Goal: Task Accomplishment & Management: Complete application form

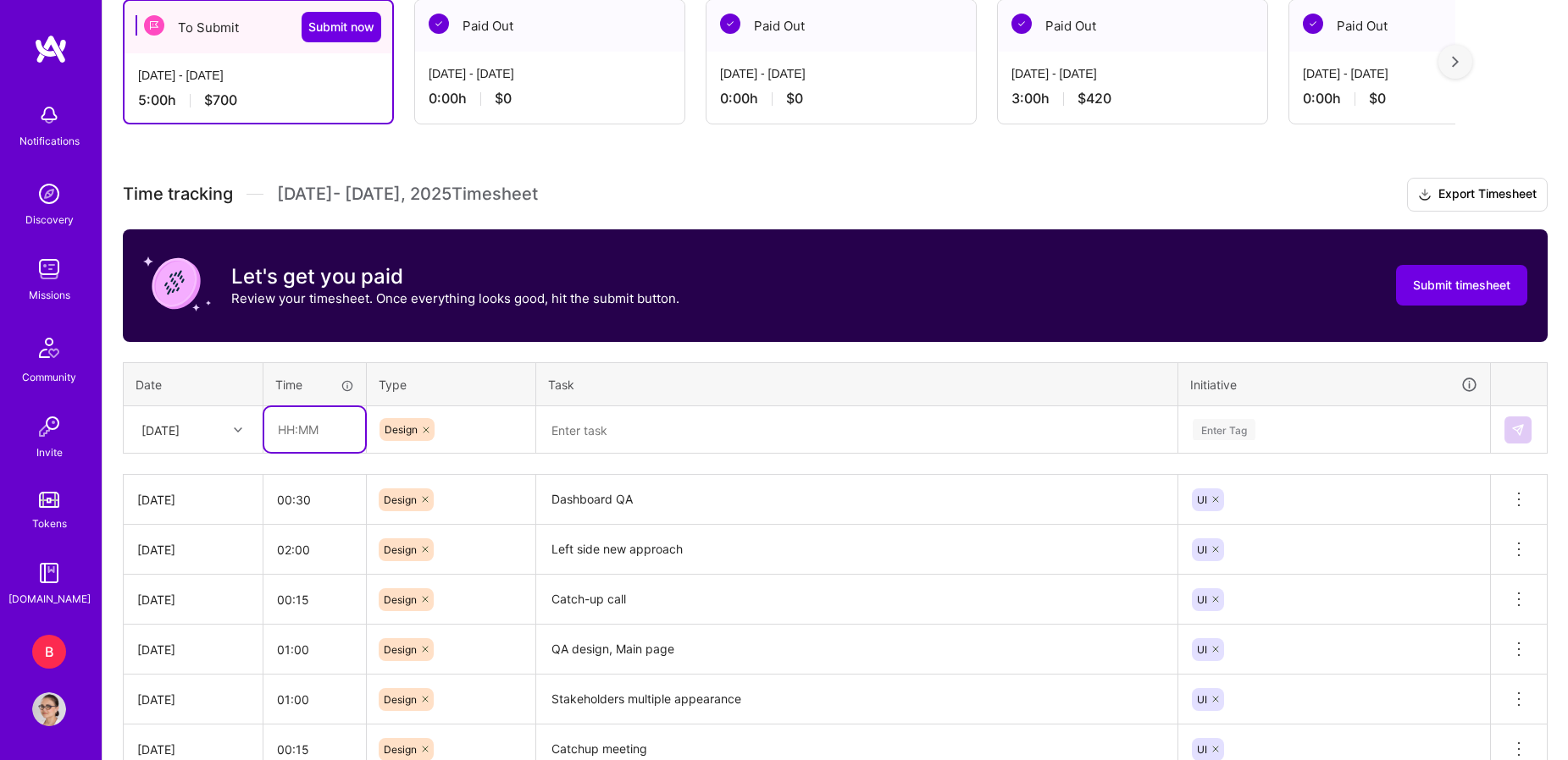
click at [311, 434] on input "text" at bounding box center [314, 430] width 101 height 45
type input "01:00"
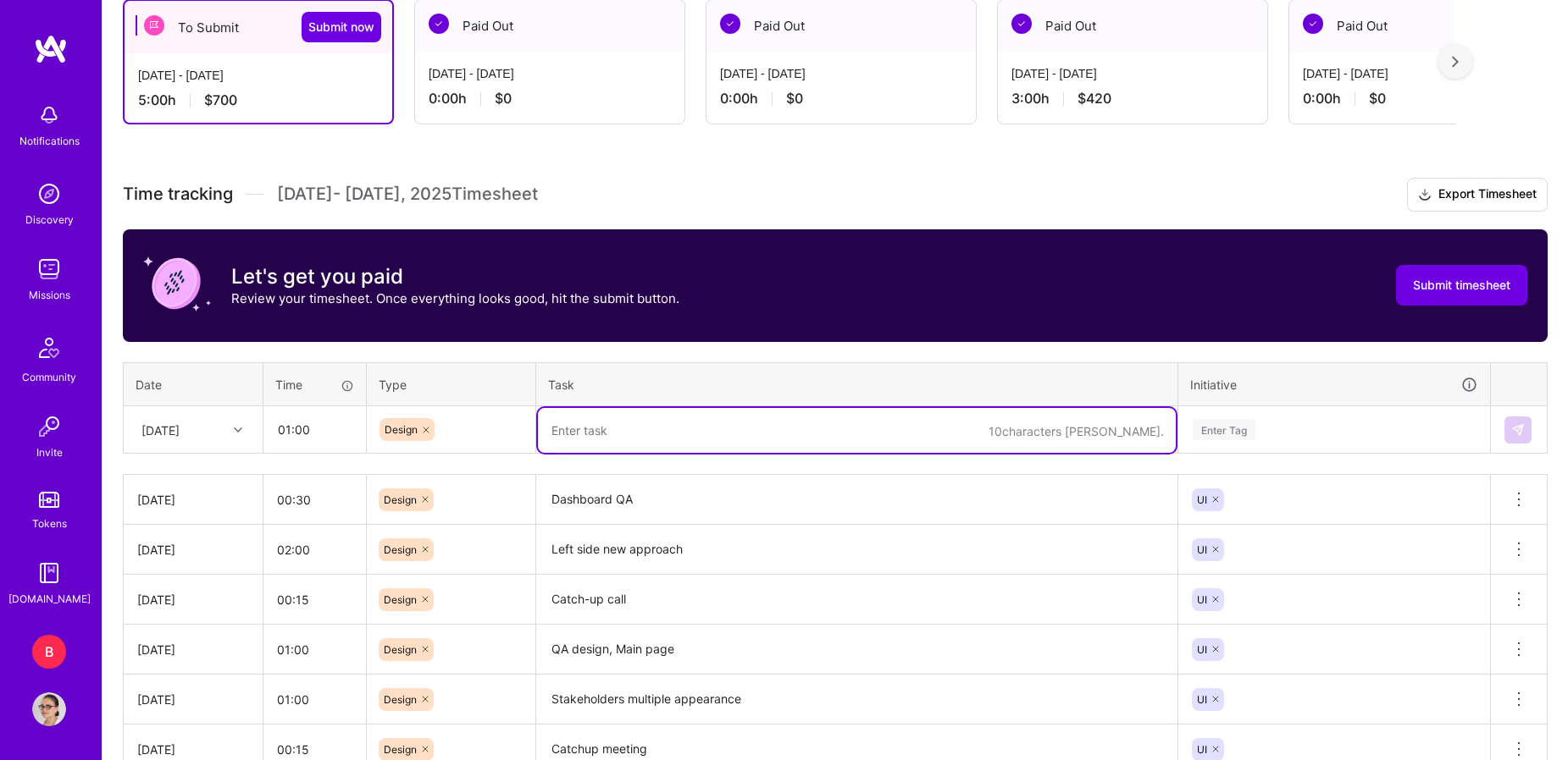
click at [609, 424] on textarea at bounding box center [857, 431] width 638 height 45
type textarea "Left side QA ( after zoom discussion)"
click at [1230, 433] on div "Enter Tag" at bounding box center [1335, 430] width 310 height 44
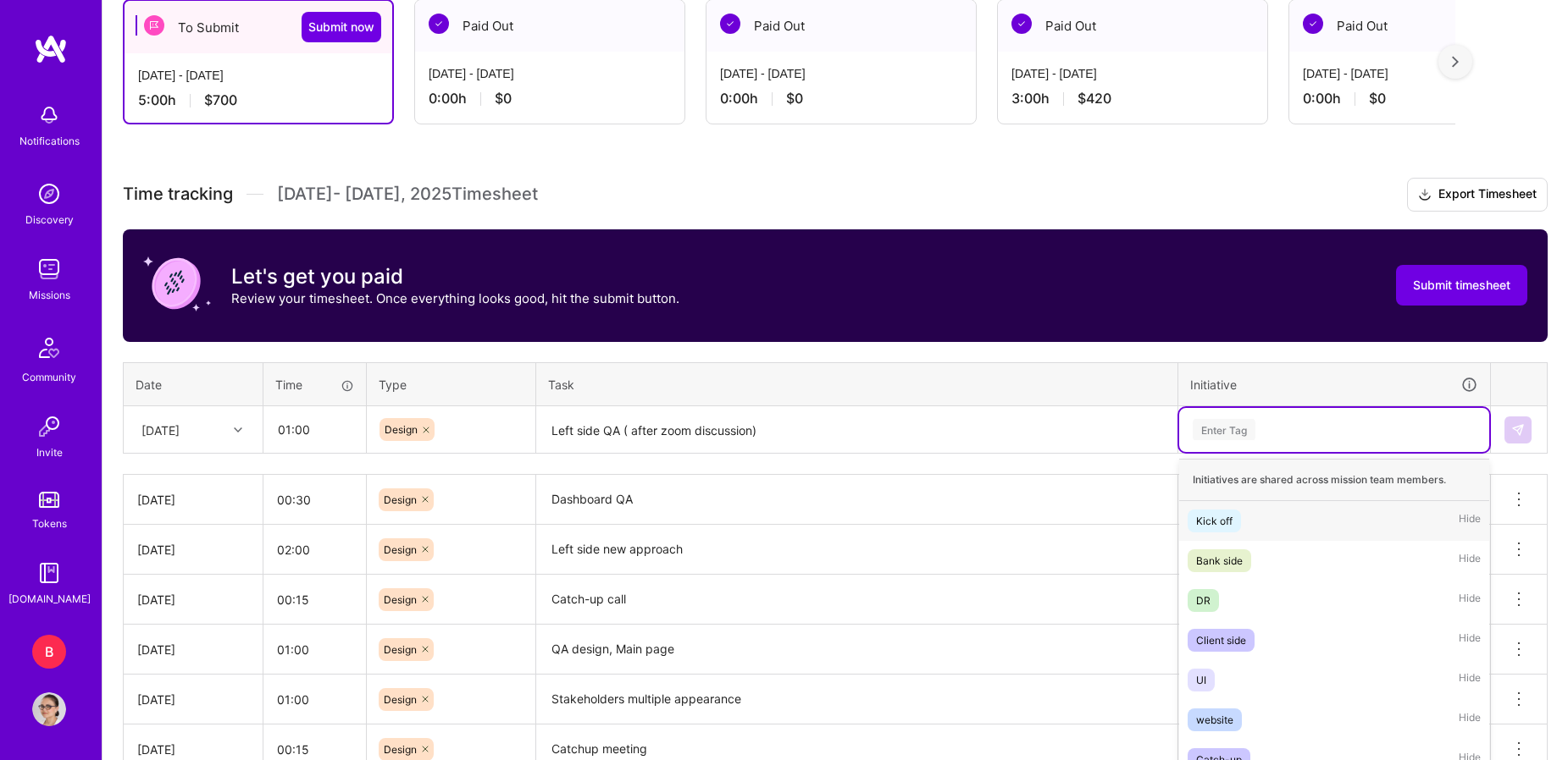
scroll to position [365, 0]
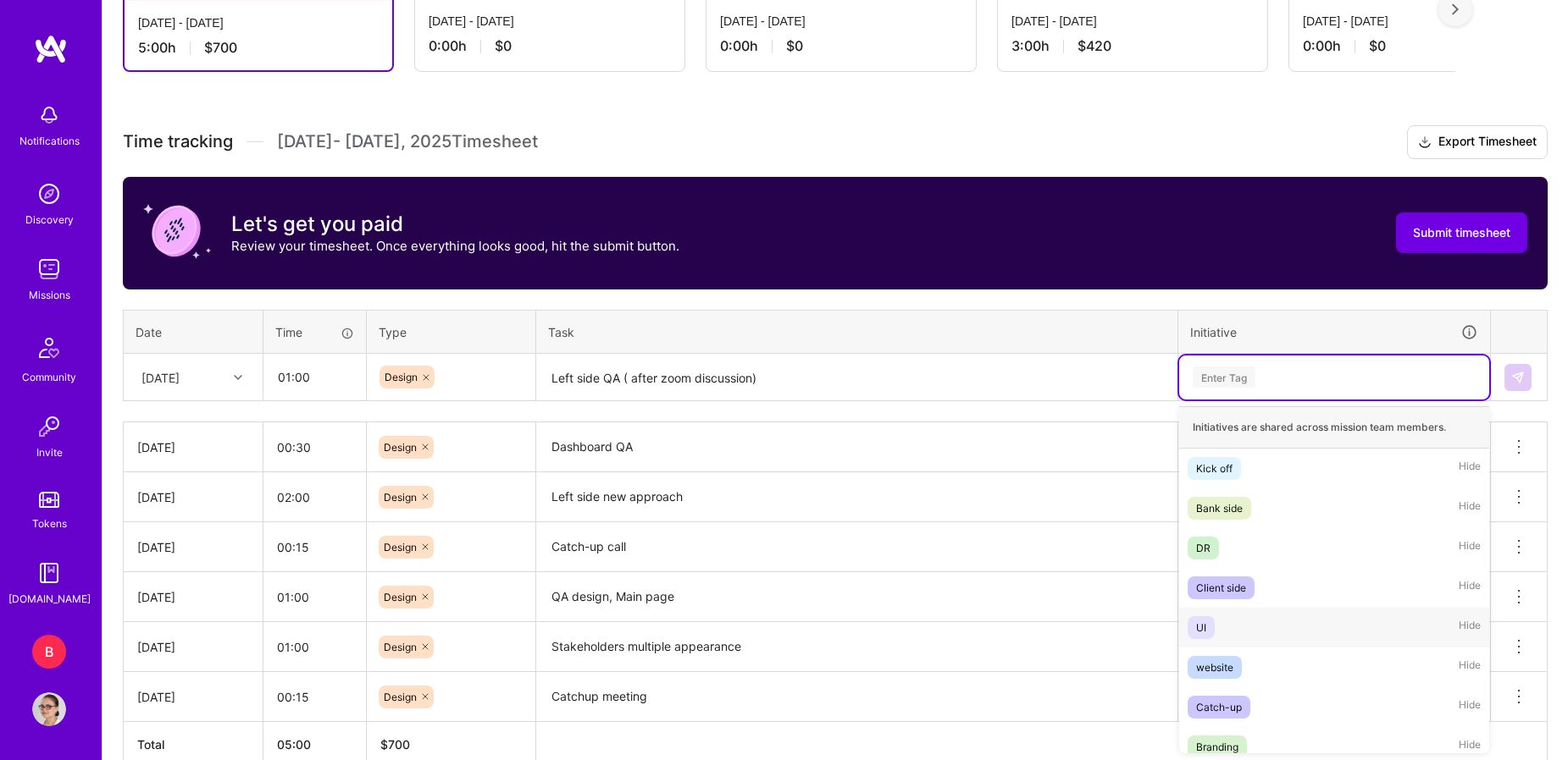
click at [1201, 626] on div "UI" at bounding box center [1201, 628] width 10 height 17
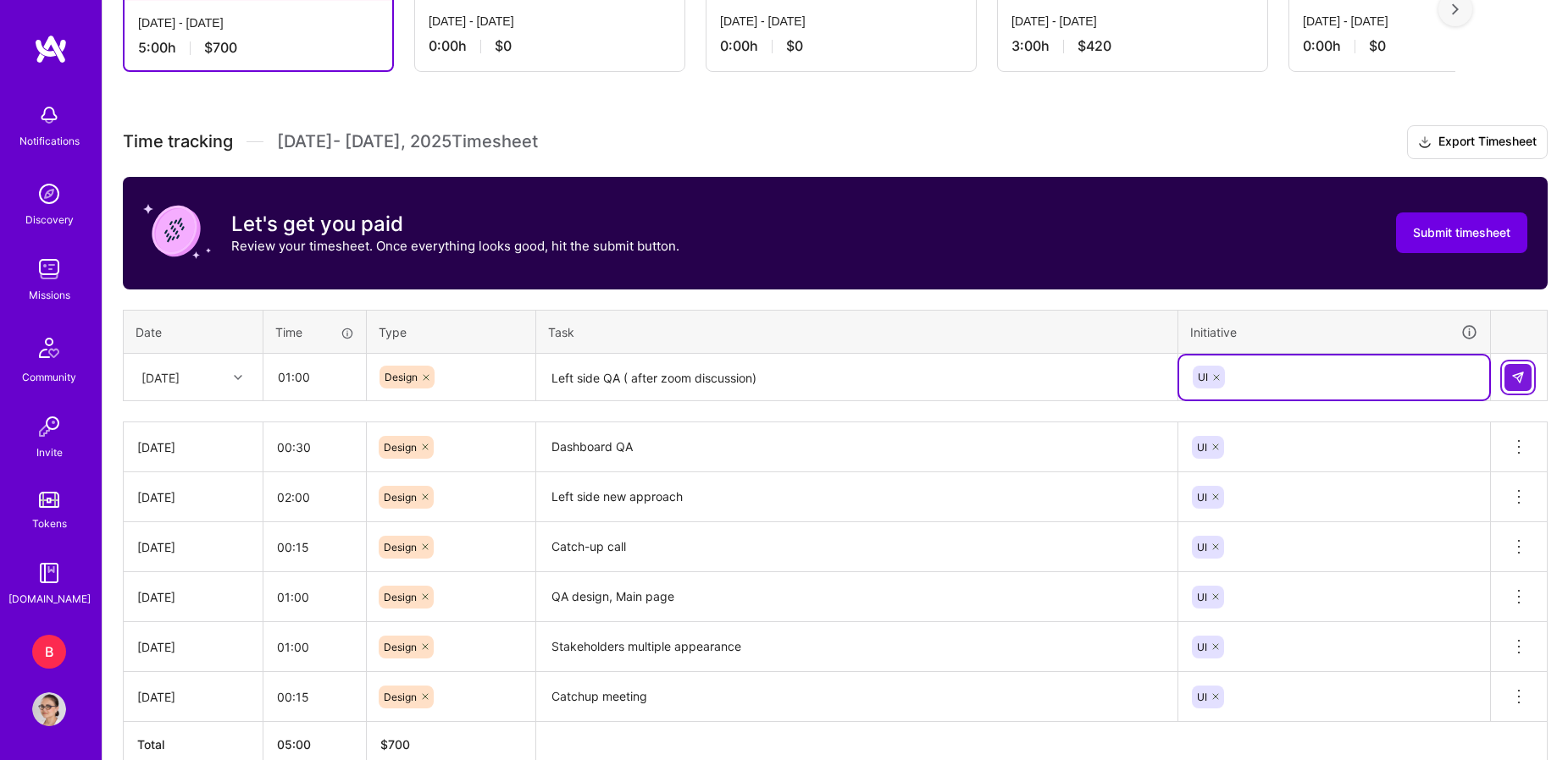
click at [1515, 375] on img at bounding box center [1518, 378] width 14 height 14
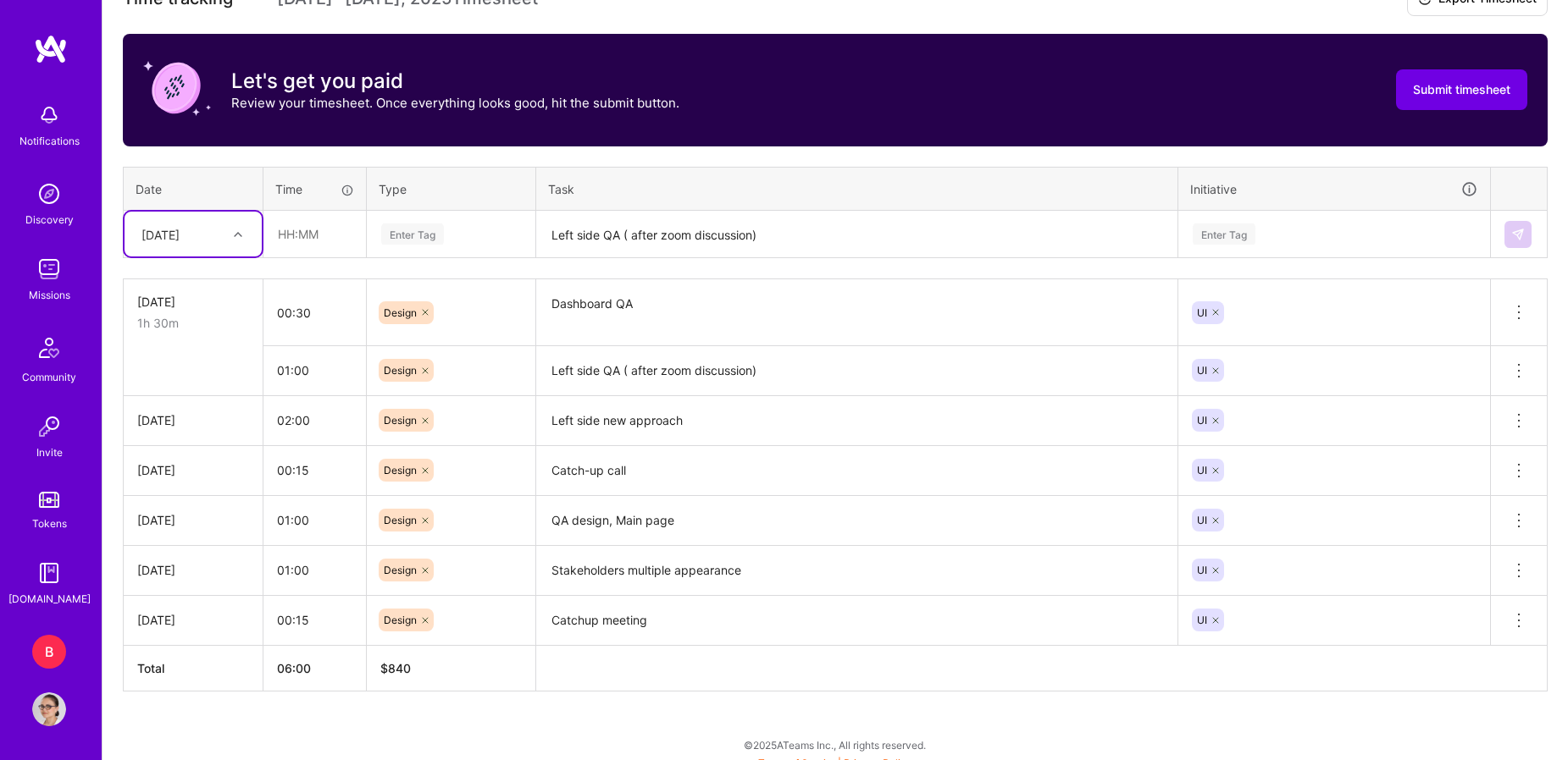
scroll to position [522, 0]
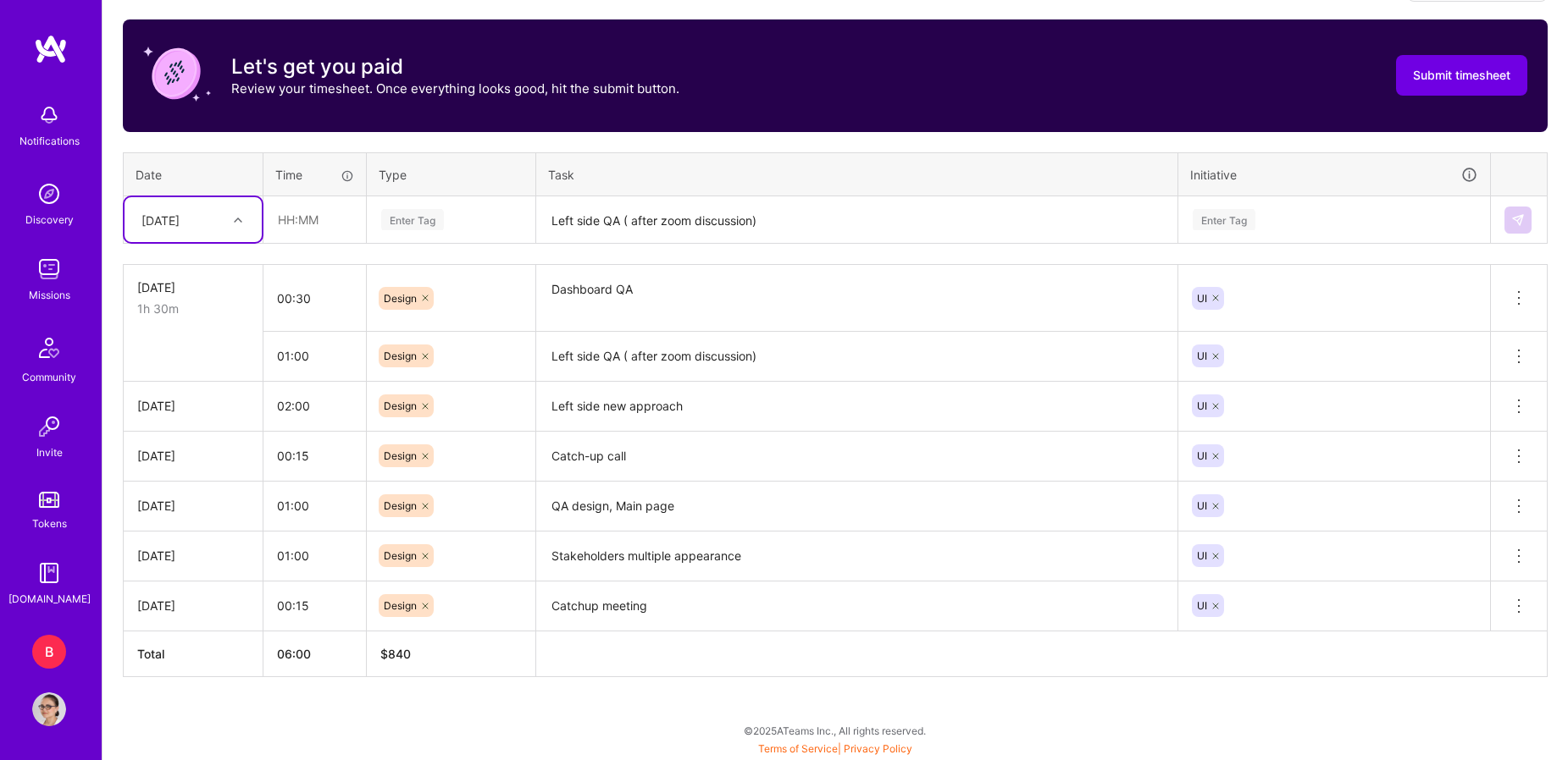
click at [1085, 715] on div "To Submit Submit now [DATE] - [DATE] 6:00 h $840 Paid Out [DATE] - [DATE] 0:00 …" at bounding box center [835, 265] width 1465 height 992
click at [1519, 360] on icon at bounding box center [1518, 356] width 20 height 20
click at [1376, 348] on div "UI" at bounding box center [1334, 356] width 288 height 26
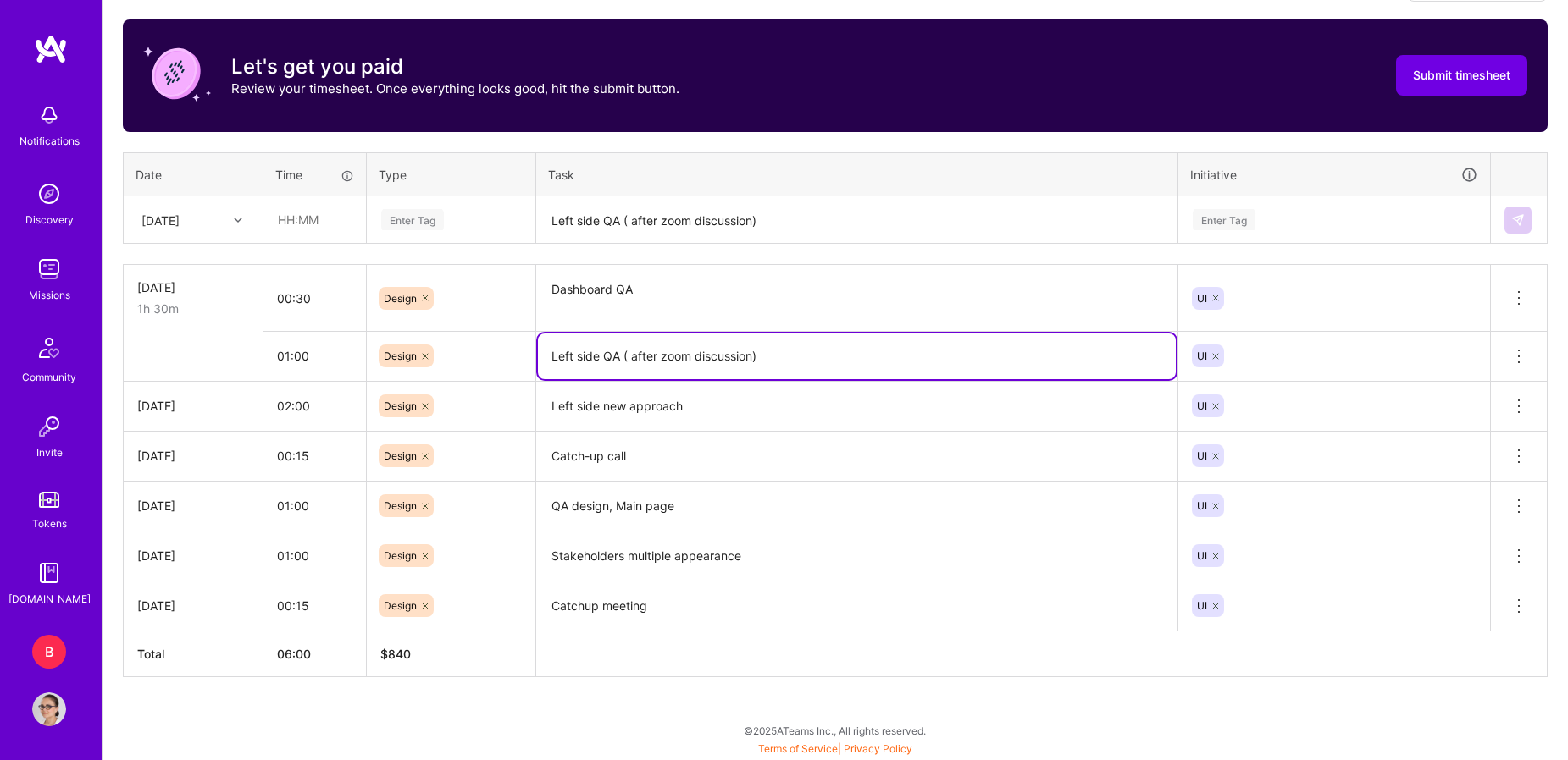
click at [1040, 350] on textarea "Left side QA ( after zoom discussion)" at bounding box center [857, 356] width 638 height 46
click at [628, 355] on textarea "Left side QA ( after zoom discussion)" at bounding box center [857, 356] width 638 height 46
drag, startPoint x: 629, startPoint y: 356, endPoint x: 659, endPoint y: 356, distance: 30.0
click at [659, 356] on textarea "Left side QA ( after zoom discussion)" at bounding box center [857, 356] width 638 height 46
type textarea "Left side QA ( + zoom discussion)"
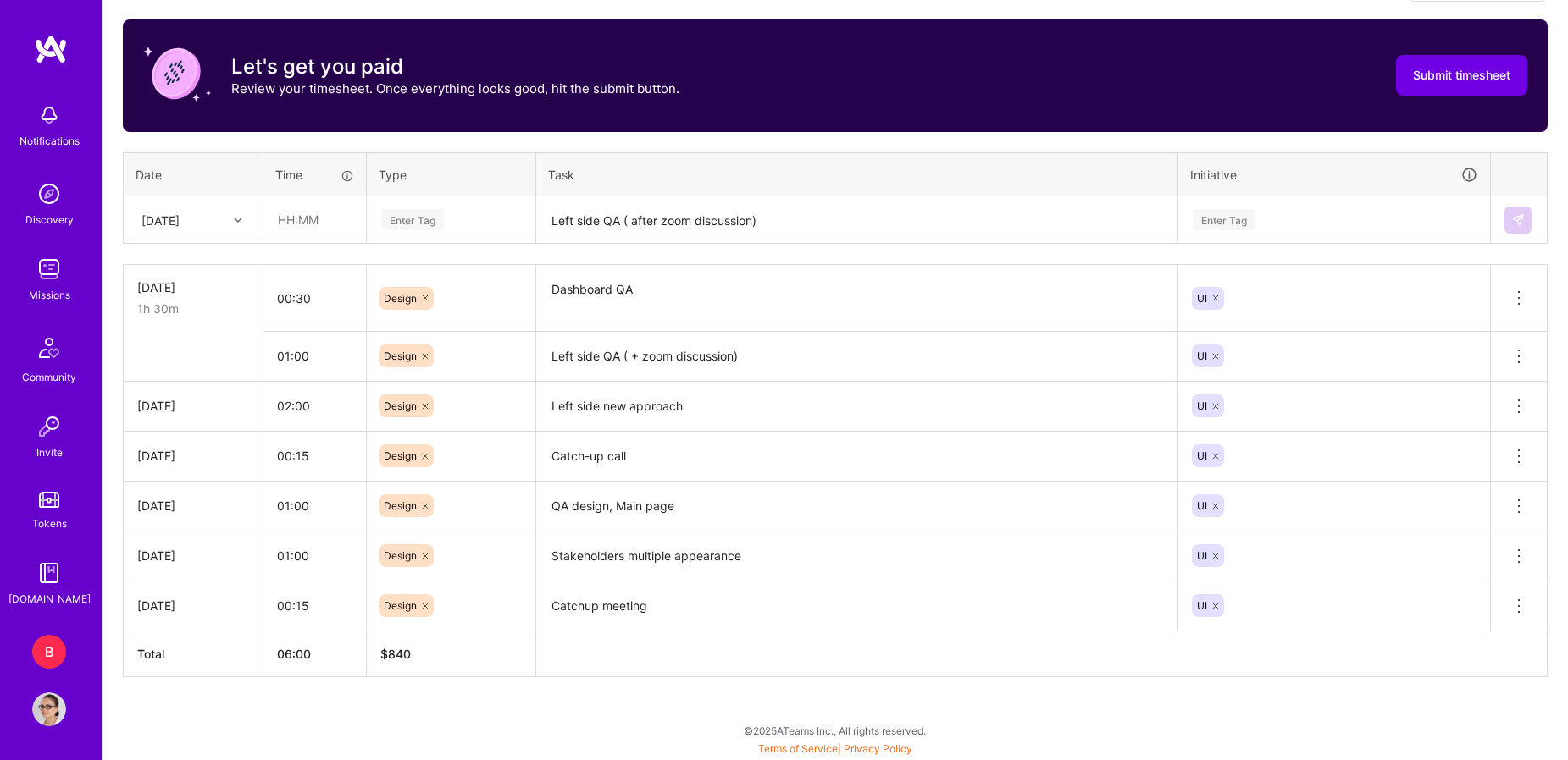
click at [1558, 358] on div "To Submit Submit now [DATE] - [DATE] 6:00 h $840 Paid Out [DATE] - [DATE] 0:00 …" at bounding box center [835, 265] width 1465 height 992
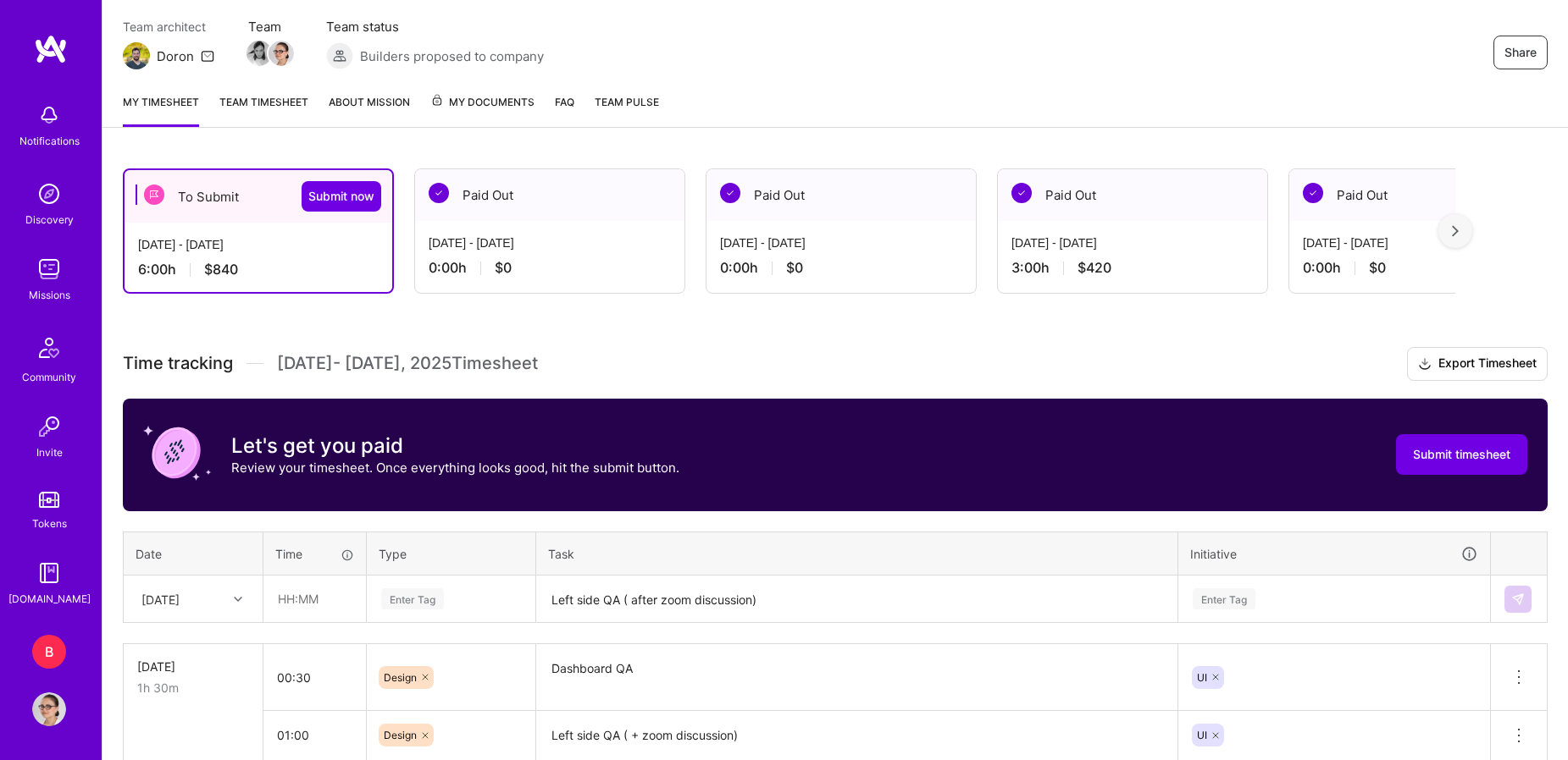
scroll to position [0, 0]
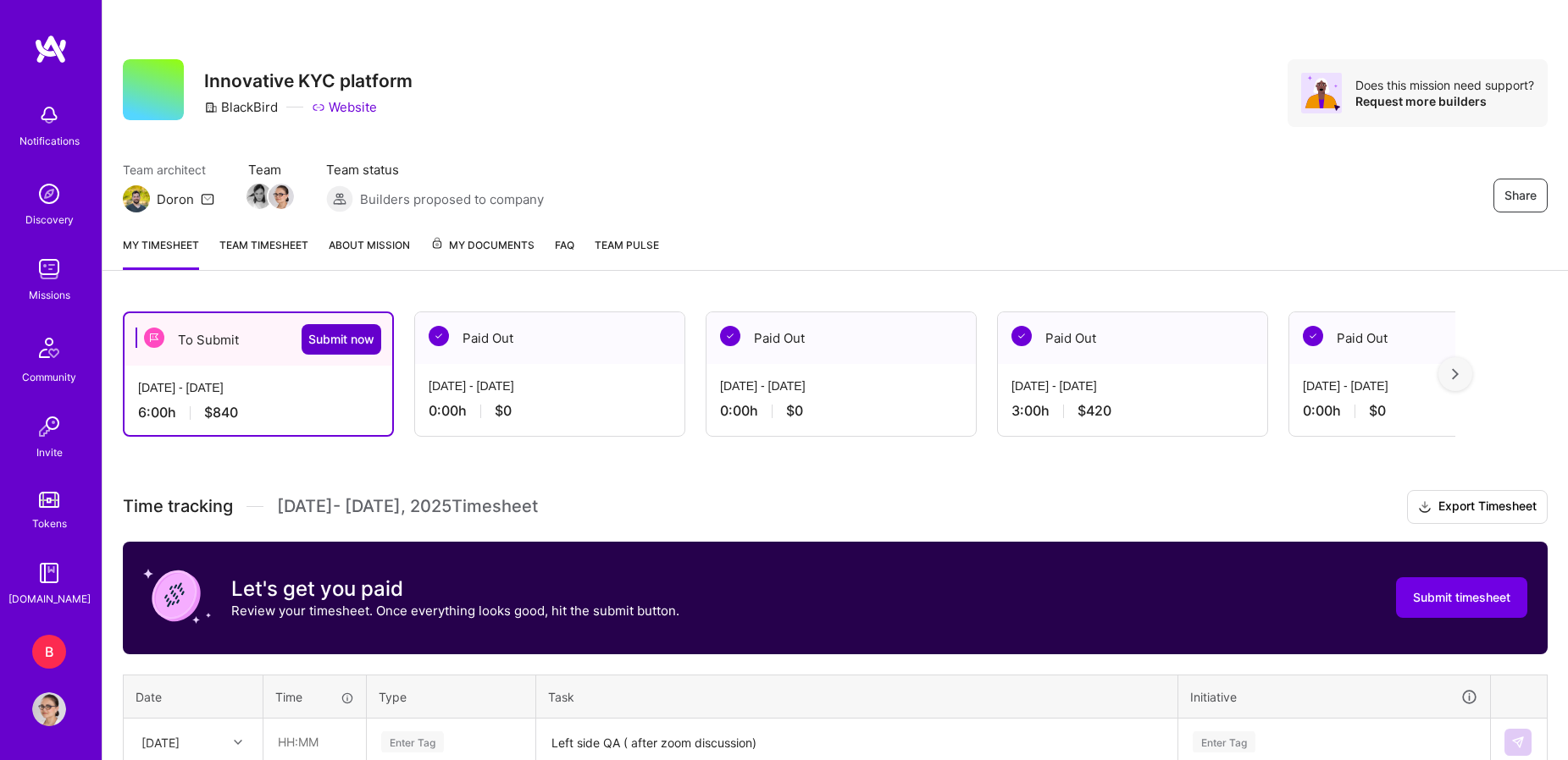
click at [337, 346] on span "Submit now" at bounding box center [341, 339] width 66 height 17
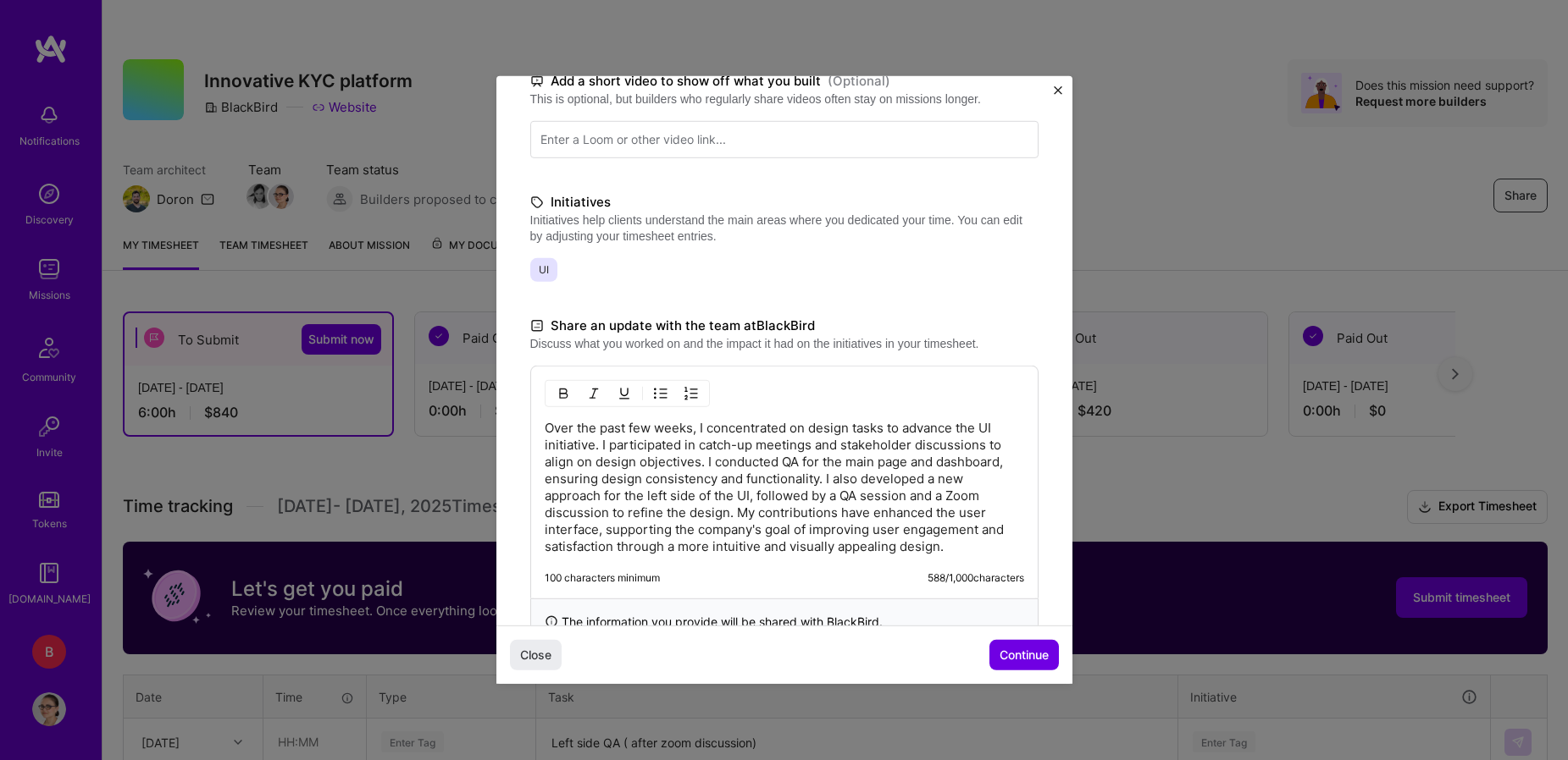
scroll to position [342, 0]
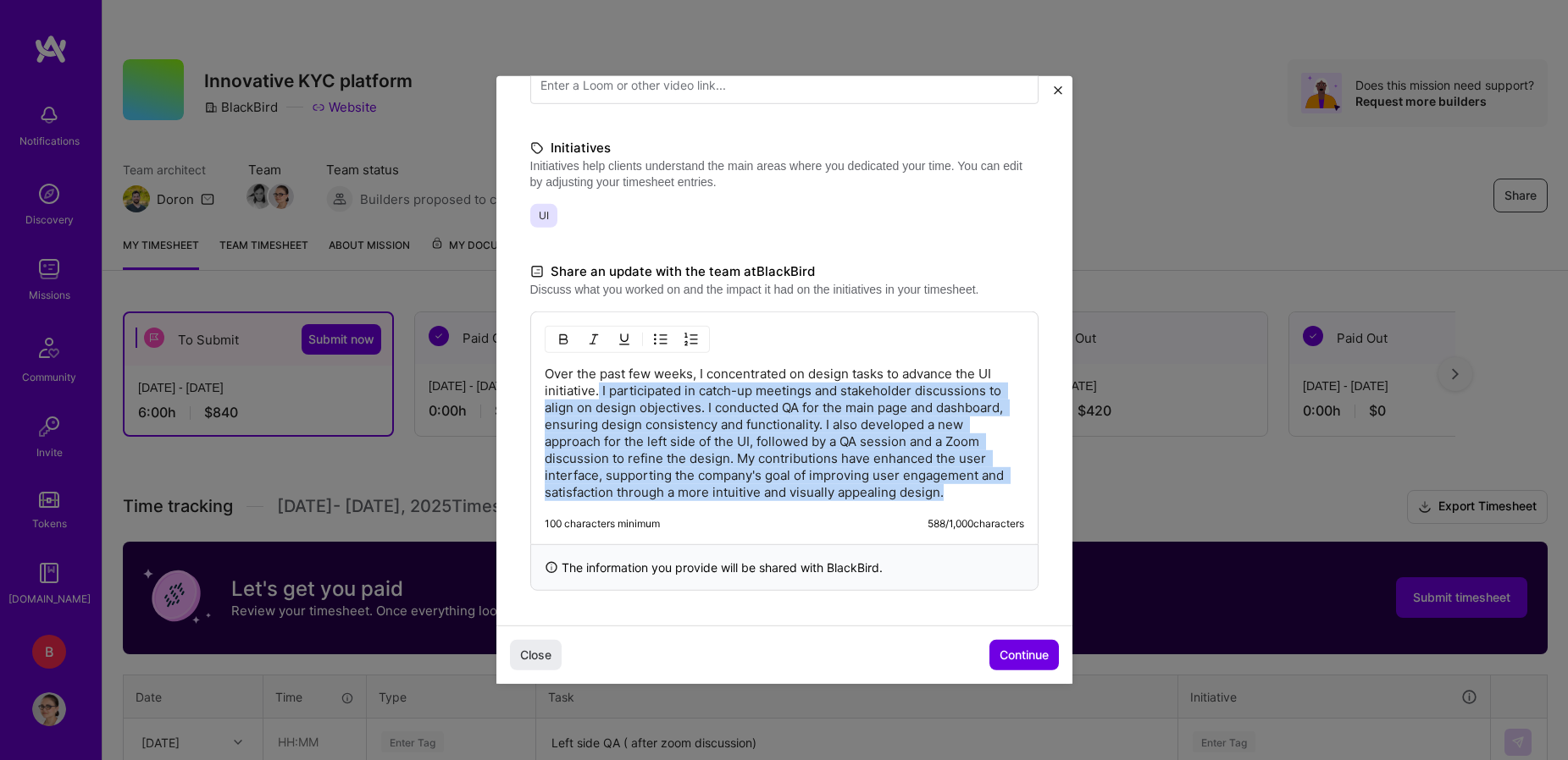
drag, startPoint x: 599, startPoint y: 390, endPoint x: 925, endPoint y: 505, distance: 345.7
click at [925, 505] on div "Over the past few weeks, I concentrated on design tasks to advance the UI initi…" at bounding box center [785, 427] width 509 height 232
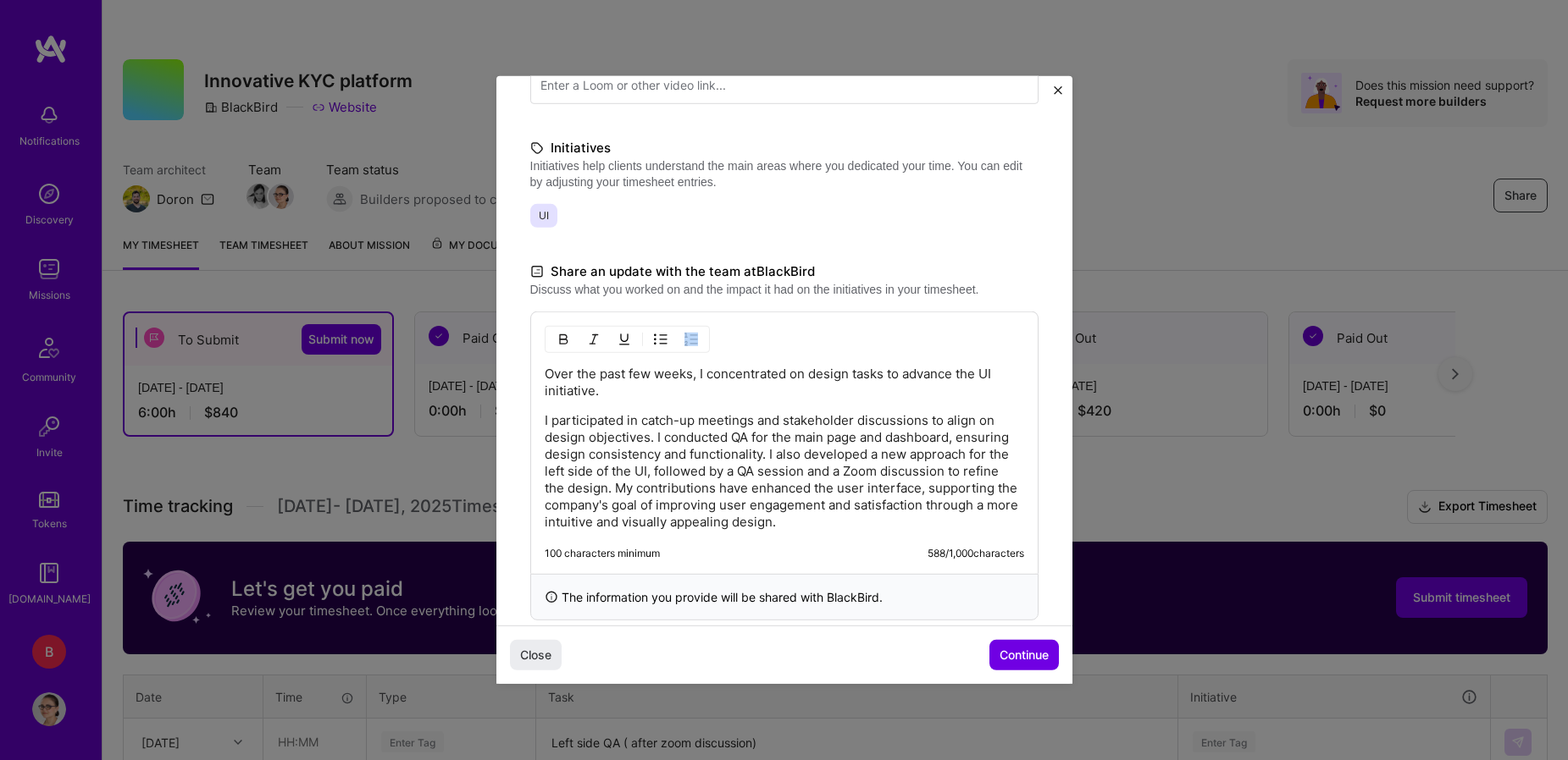
drag, startPoint x: 540, startPoint y: 417, endPoint x: 687, endPoint y: 427, distance: 147.3
click at [689, 432] on div "Over the past few weeks, I concentrated on design tasks to advance the UI initi…" at bounding box center [785, 442] width 509 height 262
drag, startPoint x: 666, startPoint y: 436, endPoint x: 571, endPoint y: 405, distance: 99.9
click at [571, 405] on div "Over the past few weeks, I concentrated on design tasks to advance the UI initi…" at bounding box center [784, 448] width 479 height 165
click at [605, 392] on p "Over the past few weeks, I concentrated on design tasks to advance the UI initi…" at bounding box center [784, 382] width 479 height 34
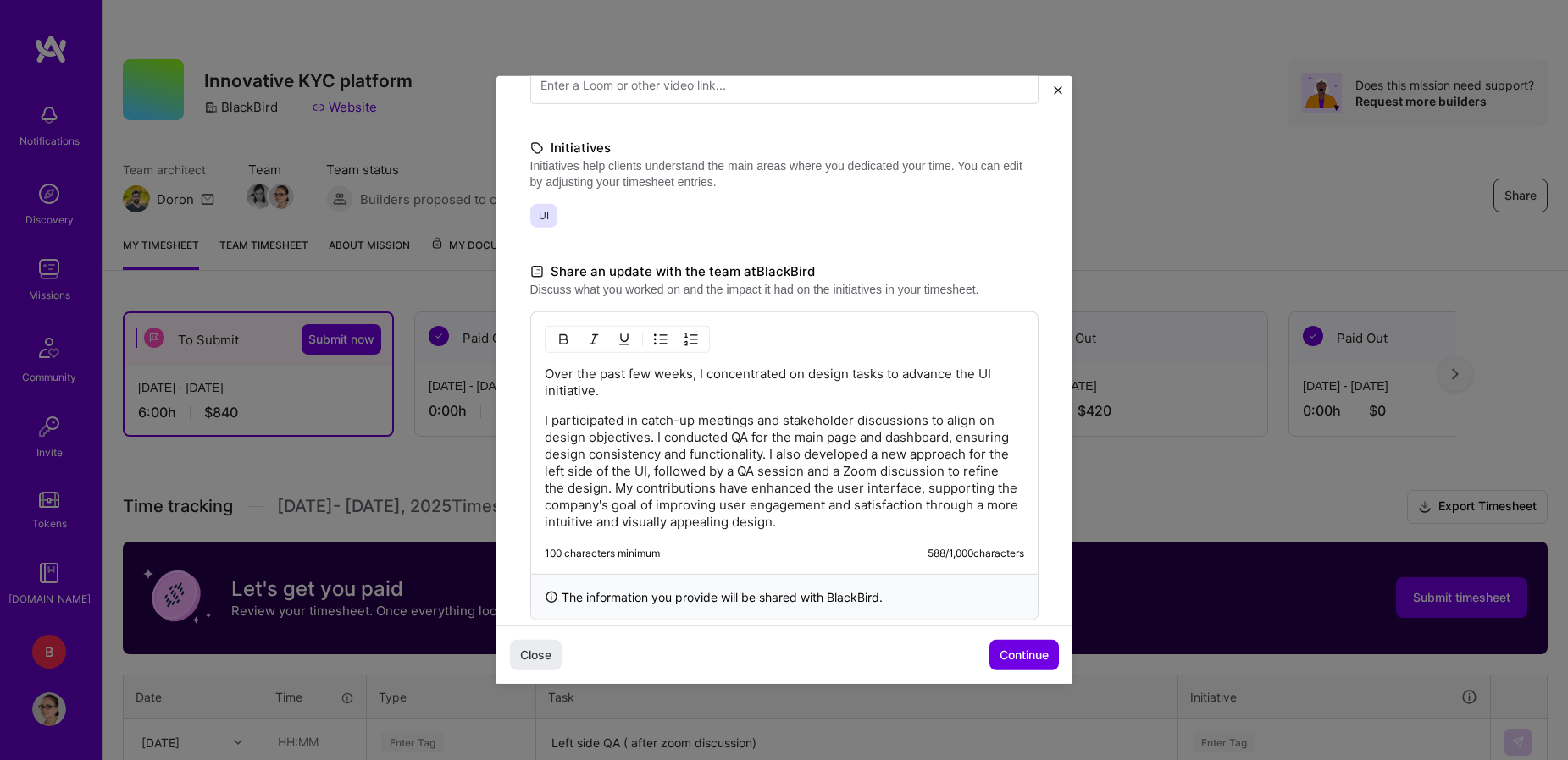
click at [992, 372] on p "Over the past few weeks, I concentrated on design tasks to advance the UI initi…" at bounding box center [784, 382] width 479 height 34
click at [574, 417] on p "I participated in catch-up meetings and stakeholder discussions to align on des…" at bounding box center [784, 472] width 479 height 118
drag, startPoint x: 648, startPoint y: 420, endPoint x: 504, endPoint y: 411, distance: 144.3
click at [500, 413] on div "Demo day Take a moment to reflect on what you've built over the last two weeks …" at bounding box center [784, 194] width 576 height 920
drag, startPoint x: 659, startPoint y: 421, endPoint x: 837, endPoint y: 424, distance: 178.0
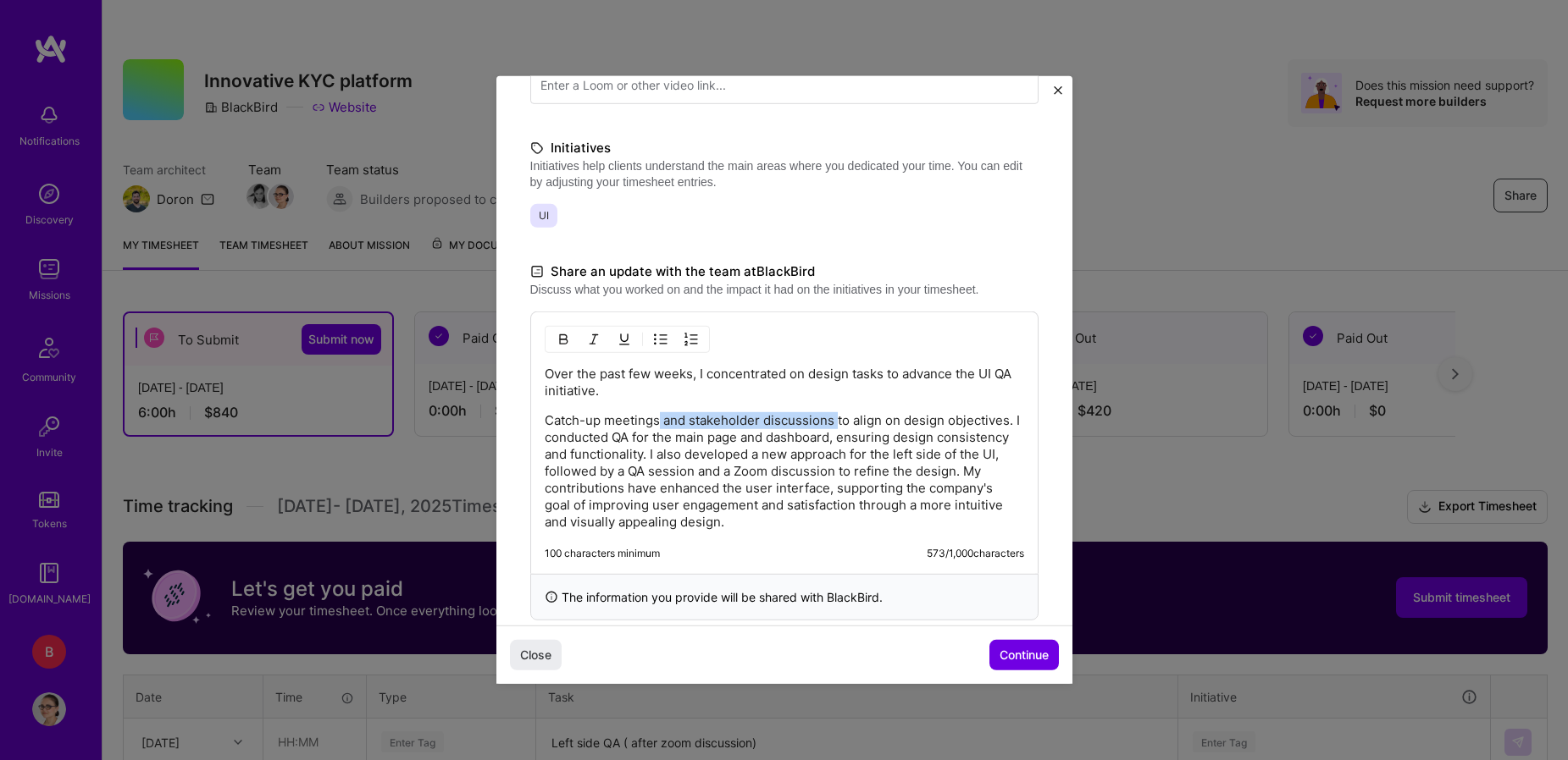
click at [837, 424] on p "Catch-up meetings and stakeholder discussions to align on design objectives. I …" at bounding box center [784, 472] width 479 height 118
click at [973, 417] on p "Catch-up meetings to align on design objectives. I conducted QA for the main pa…" at bounding box center [784, 472] width 479 height 118
drag, startPoint x: 841, startPoint y: 421, endPoint x: 916, endPoint y: 422, distance: 75.0
click at [916, 422] on p "Catch-up meetings to align on design objectives. I conducted QA for the main pa…" at bounding box center [784, 472] width 479 height 118
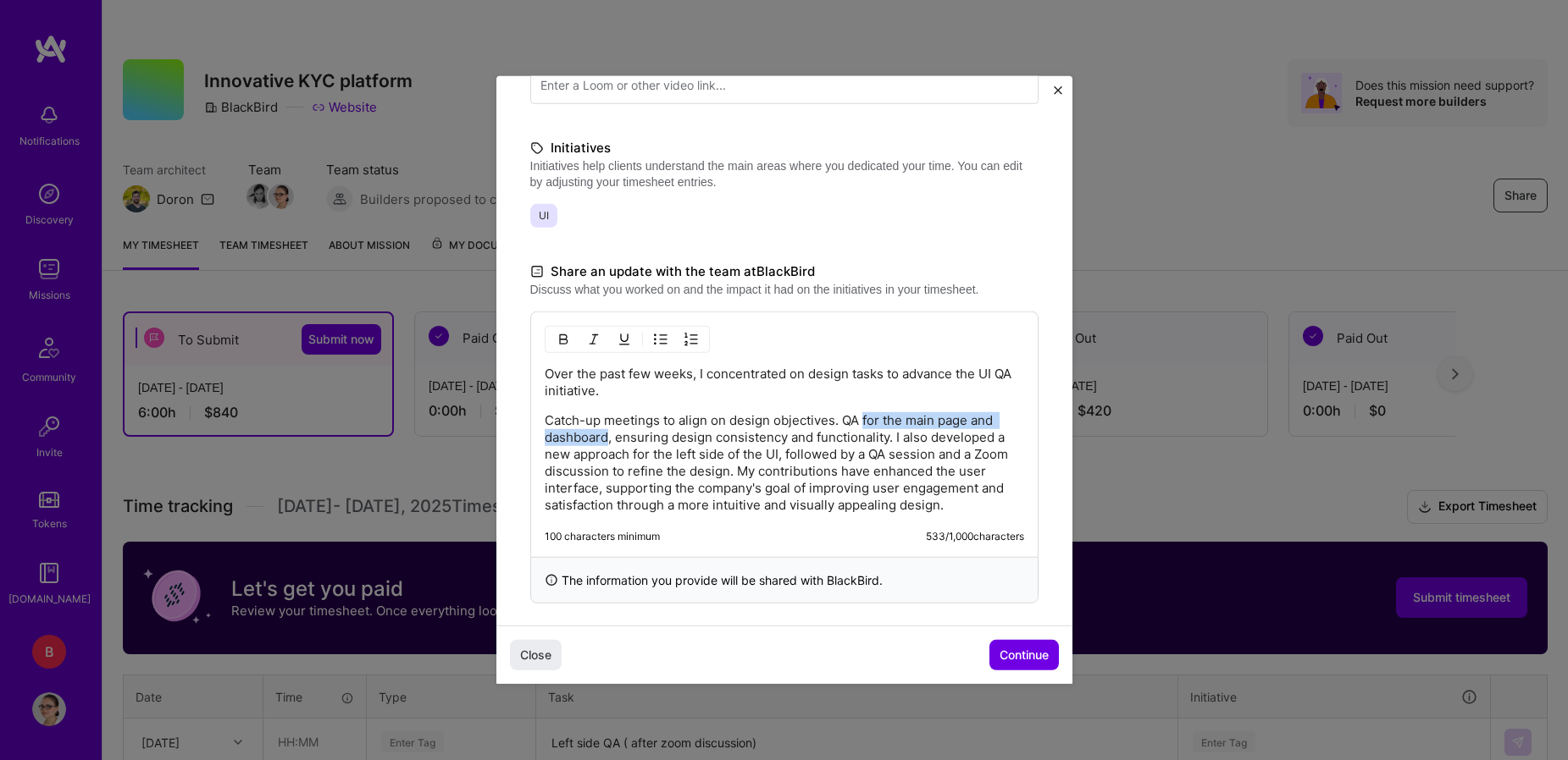
drag, startPoint x: 862, startPoint y: 420, endPoint x: 606, endPoint y: 440, distance: 256.8
click at [606, 440] on p "Catch-up meetings to align on design objectives. QA for the main page and dashb…" at bounding box center [784, 463] width 479 height 102
drag, startPoint x: 868, startPoint y: 421, endPoint x: 917, endPoint y: 420, distance: 49.0
click at [916, 420] on p "Catch-up meetings to align on design objectives. QA, ensuring design consistenc…" at bounding box center [784, 463] width 479 height 102
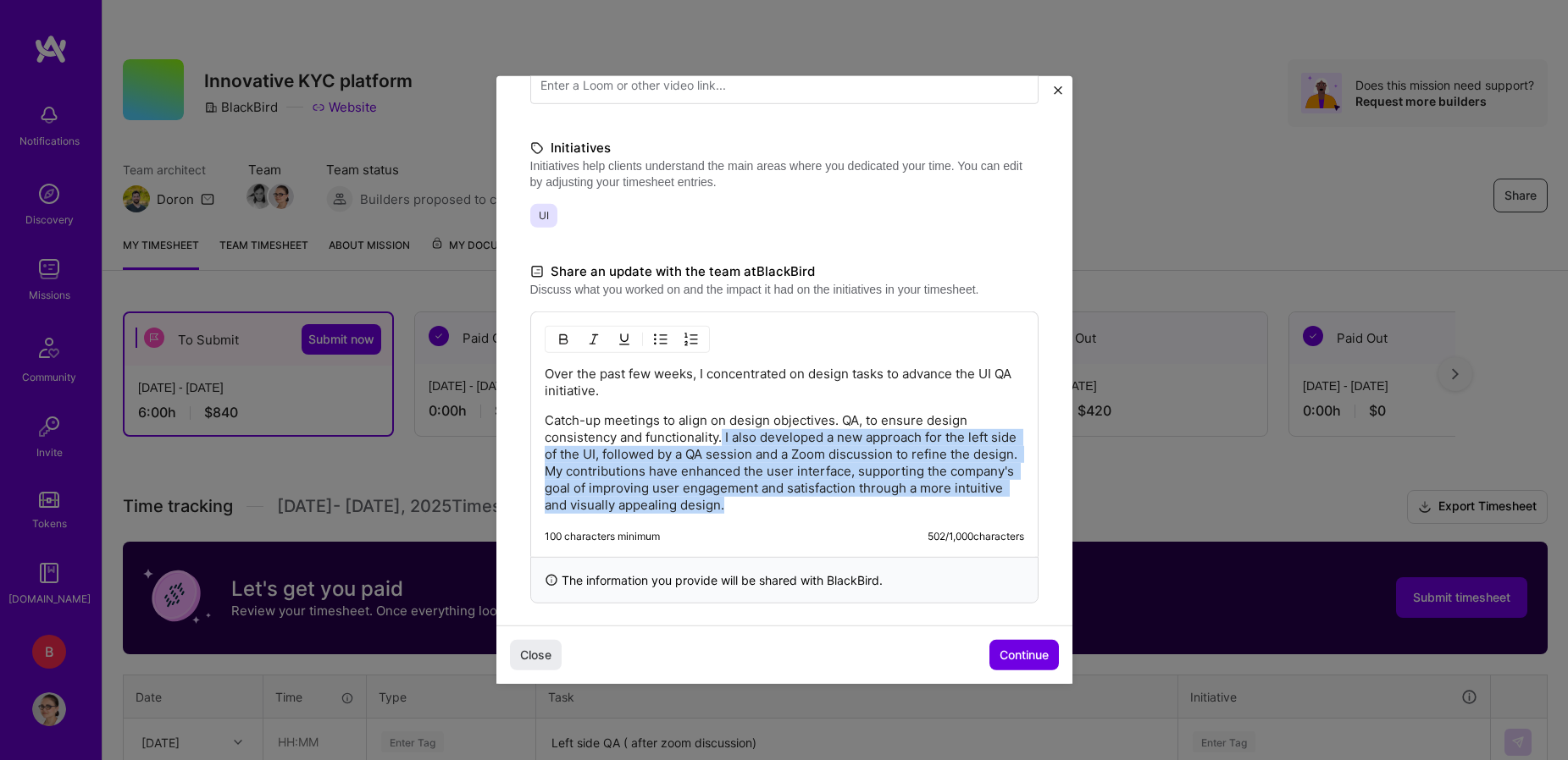
drag, startPoint x: 724, startPoint y: 440, endPoint x: 767, endPoint y: 534, distance: 103.4
click at [768, 535] on div "Over the past few weeks, I concentrated on design tasks to advance the UI QA in…" at bounding box center [785, 434] width 509 height 245
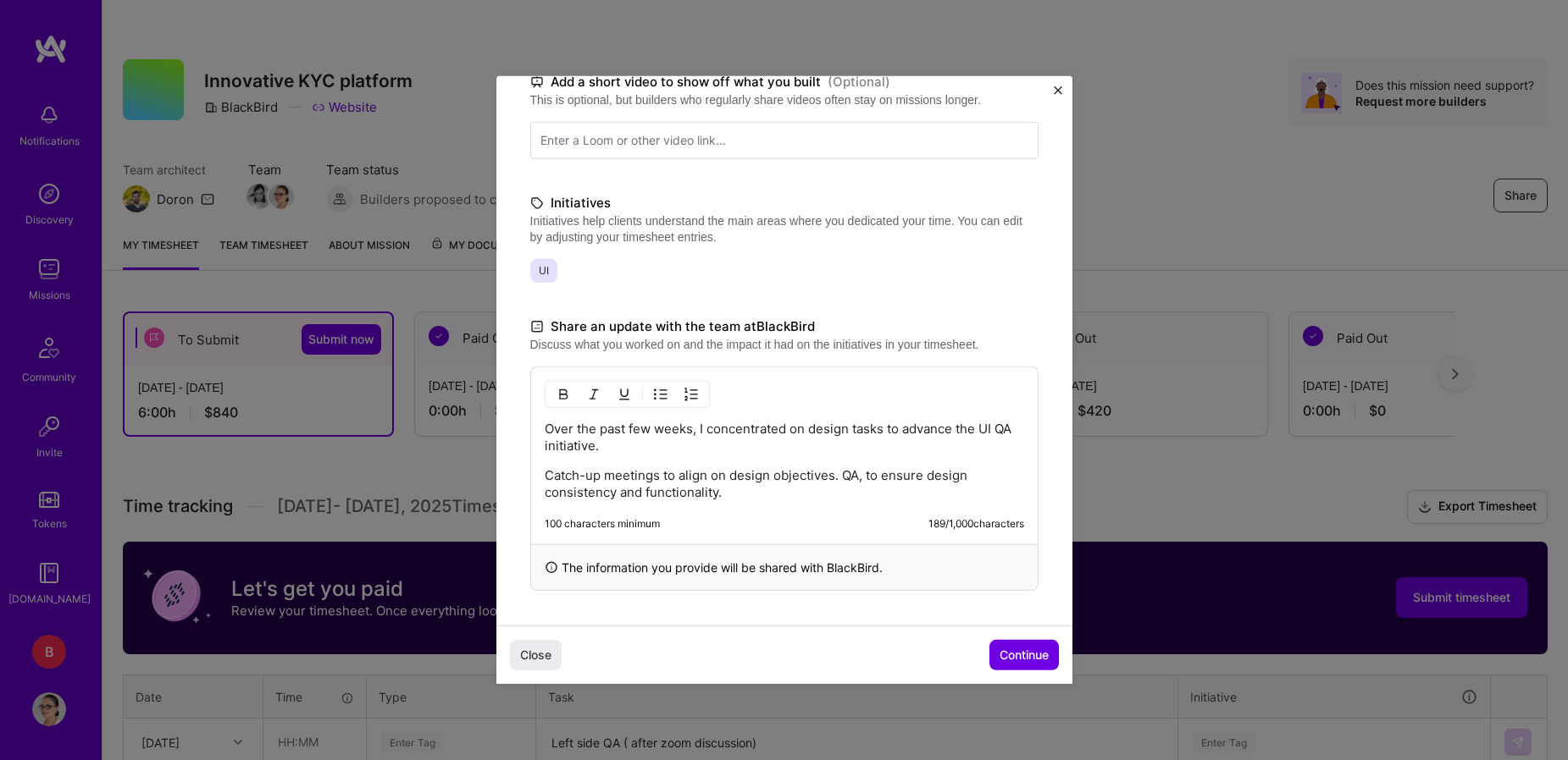
scroll to position [287, 0]
click at [1025, 661] on span "Continue" at bounding box center [1024, 655] width 49 height 17
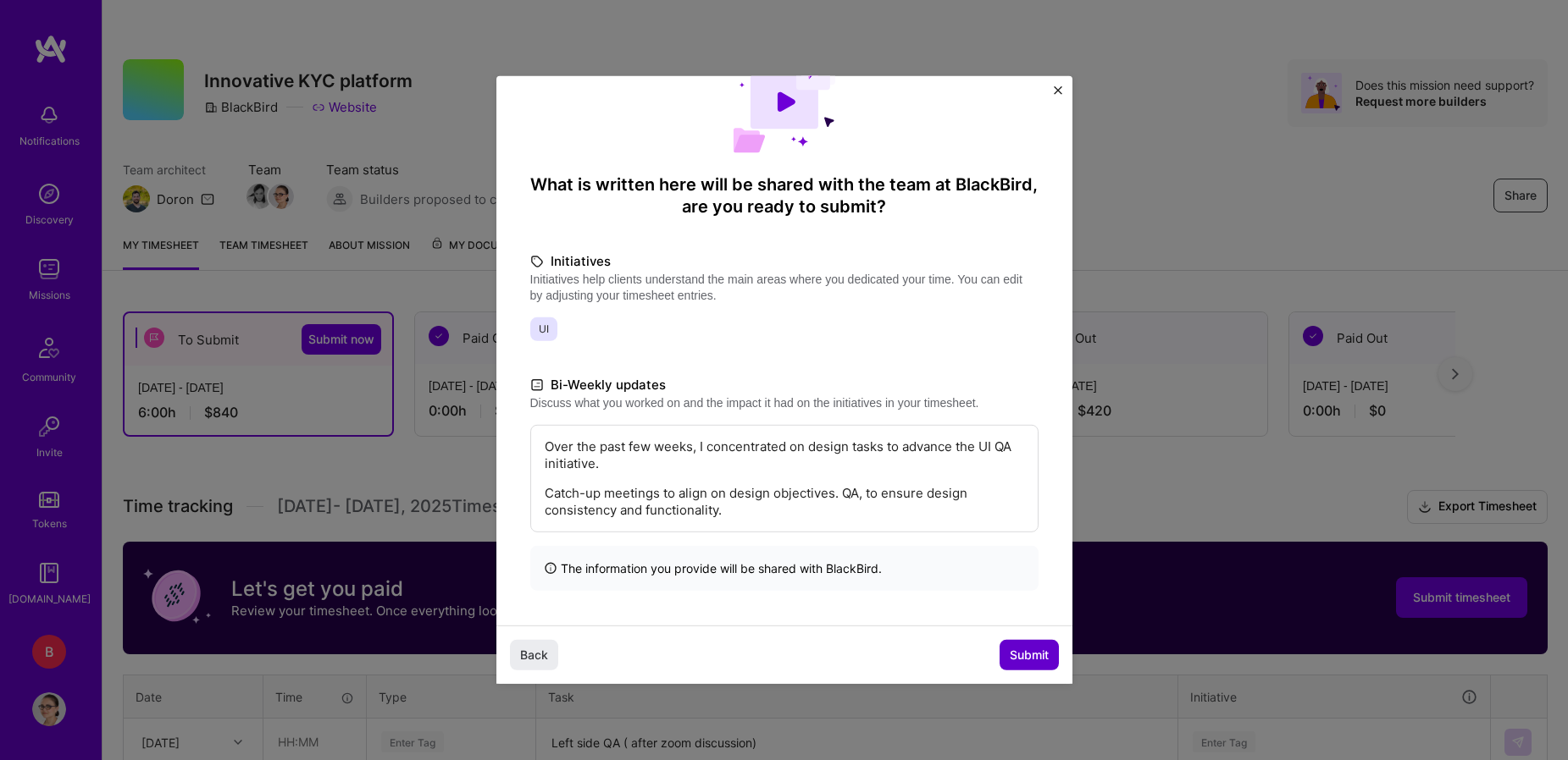
click at [1025, 661] on span "Submit" at bounding box center [1029, 655] width 39 height 17
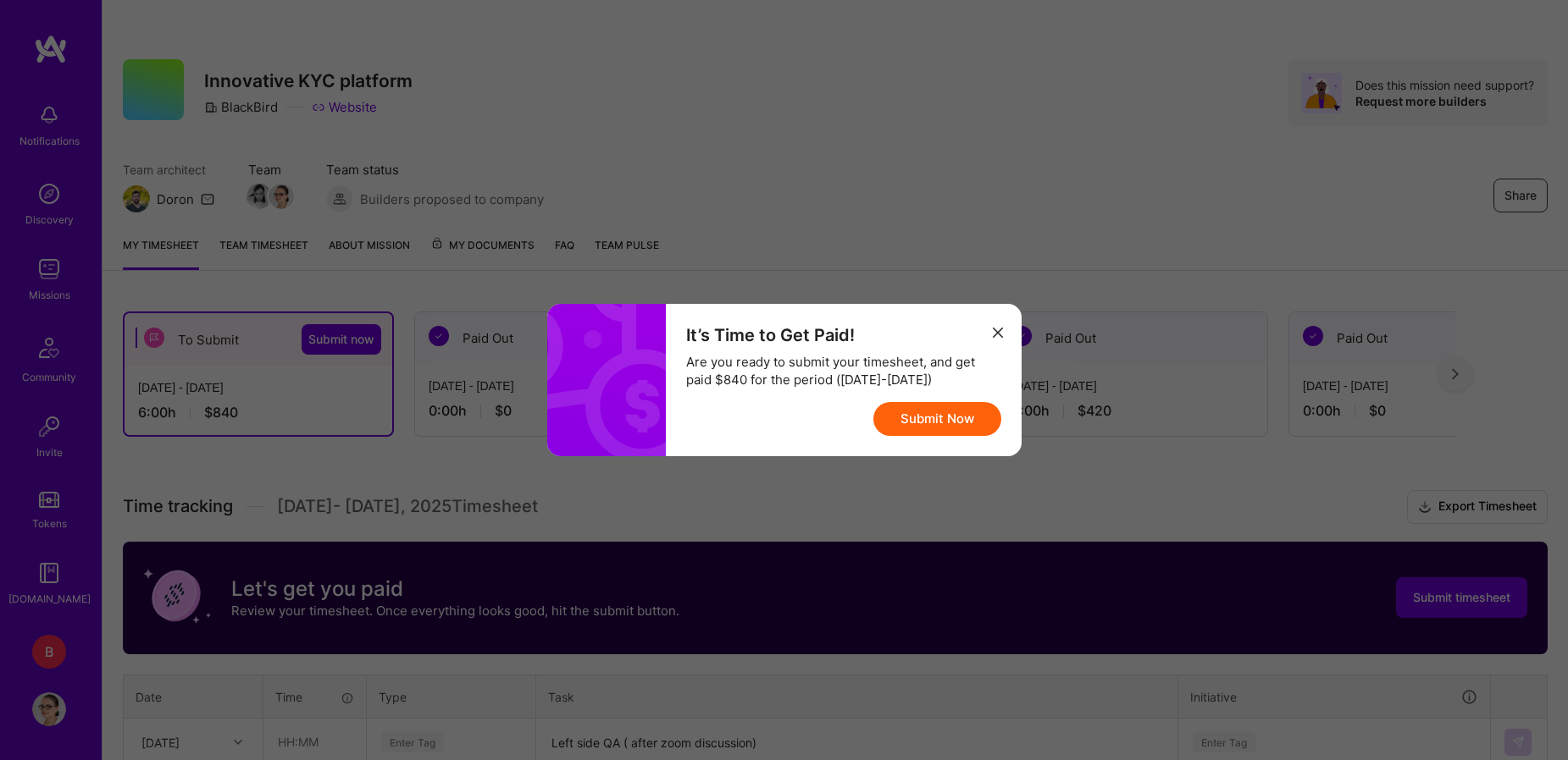
click at [951, 418] on button "Submit Now" at bounding box center [937, 419] width 128 height 34
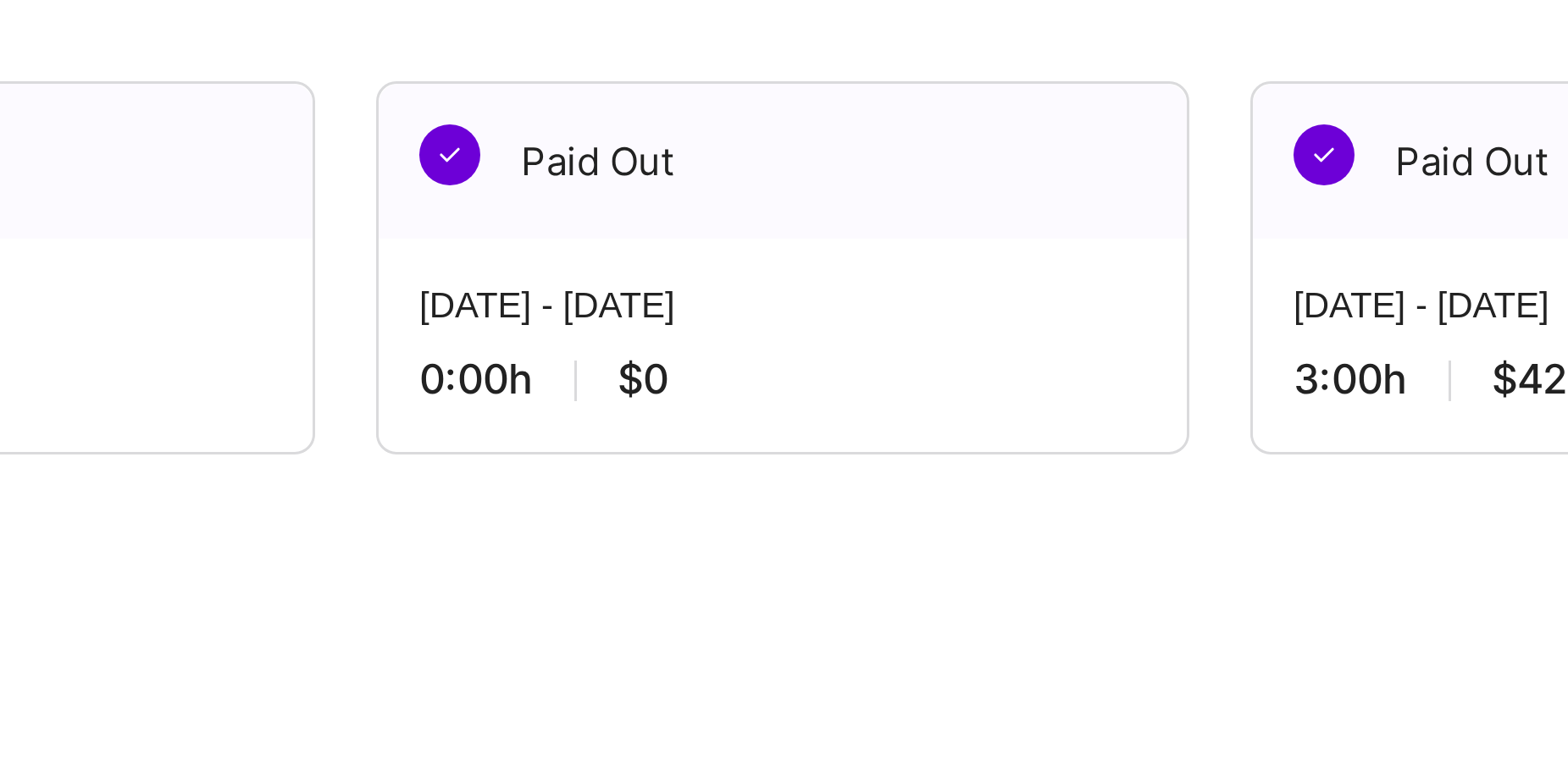
scroll to position [0, 0]
